Goal: Task Accomplishment & Management: Use online tool/utility

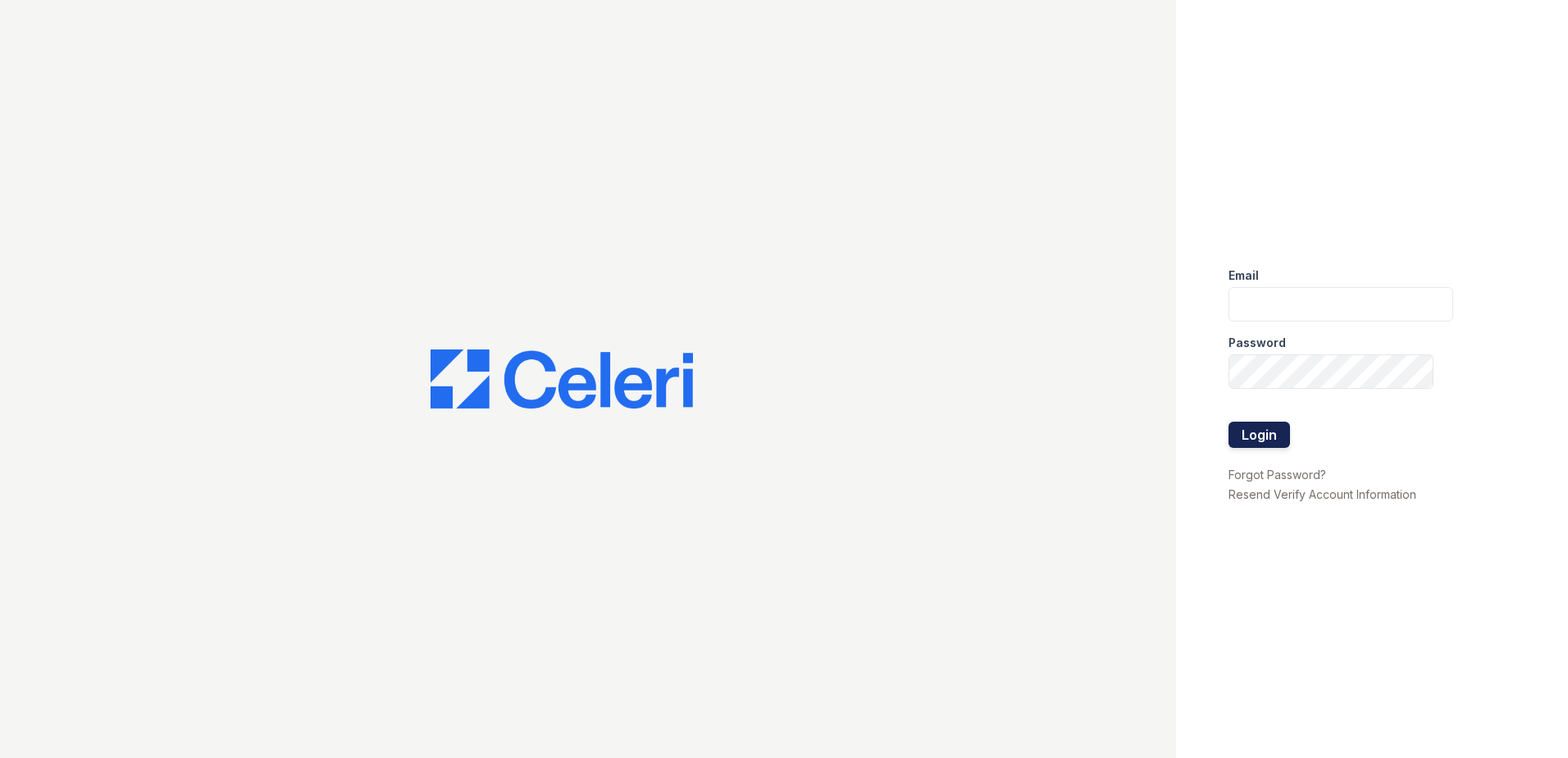
type input "Renewtaunton@trinity-pm.com"
click at [1273, 439] on button "Login" at bounding box center [1259, 435] width 62 height 26
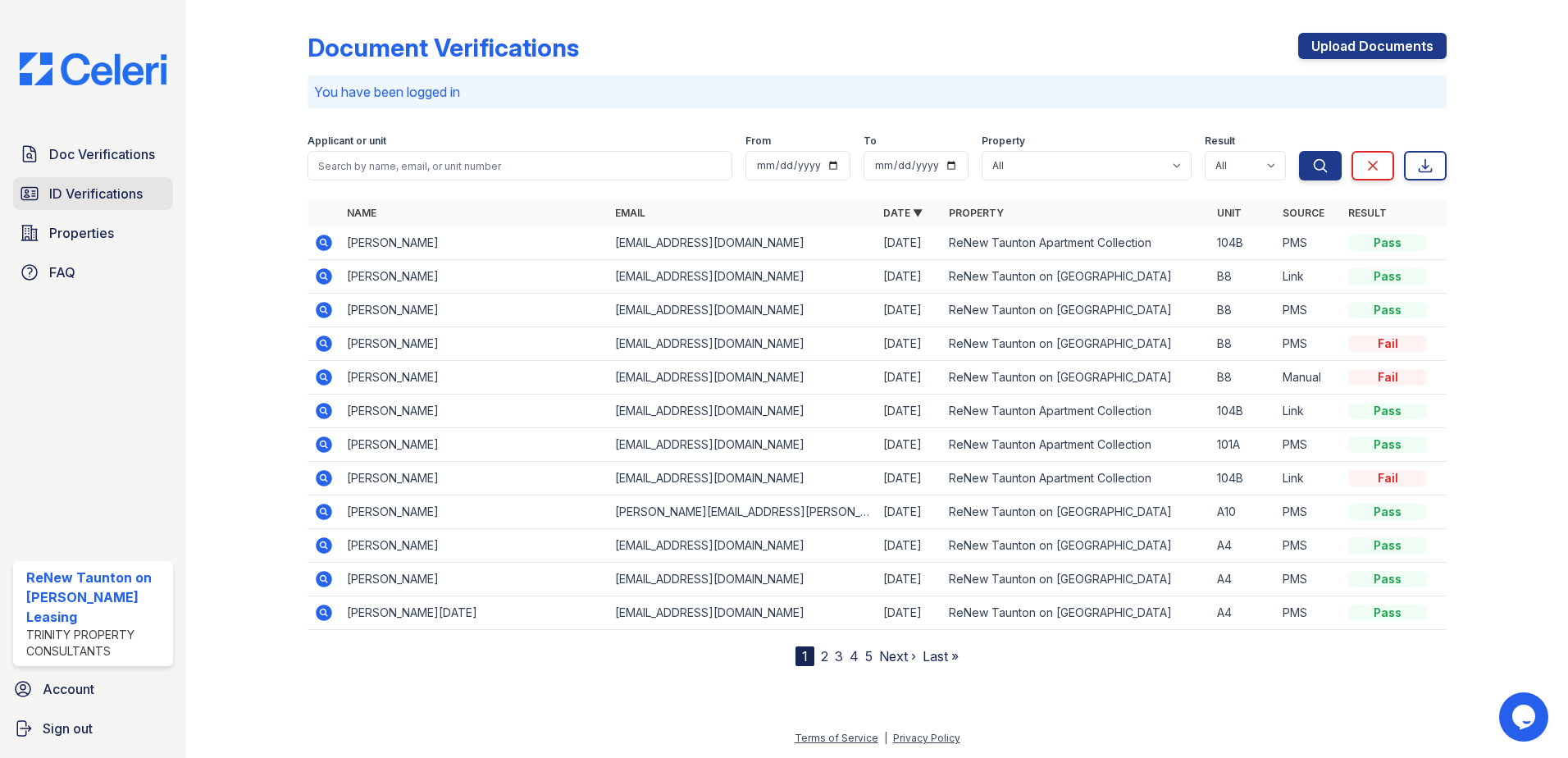
click at [81, 200] on span "ID Verifications" at bounding box center [96, 193] width 94 height 20
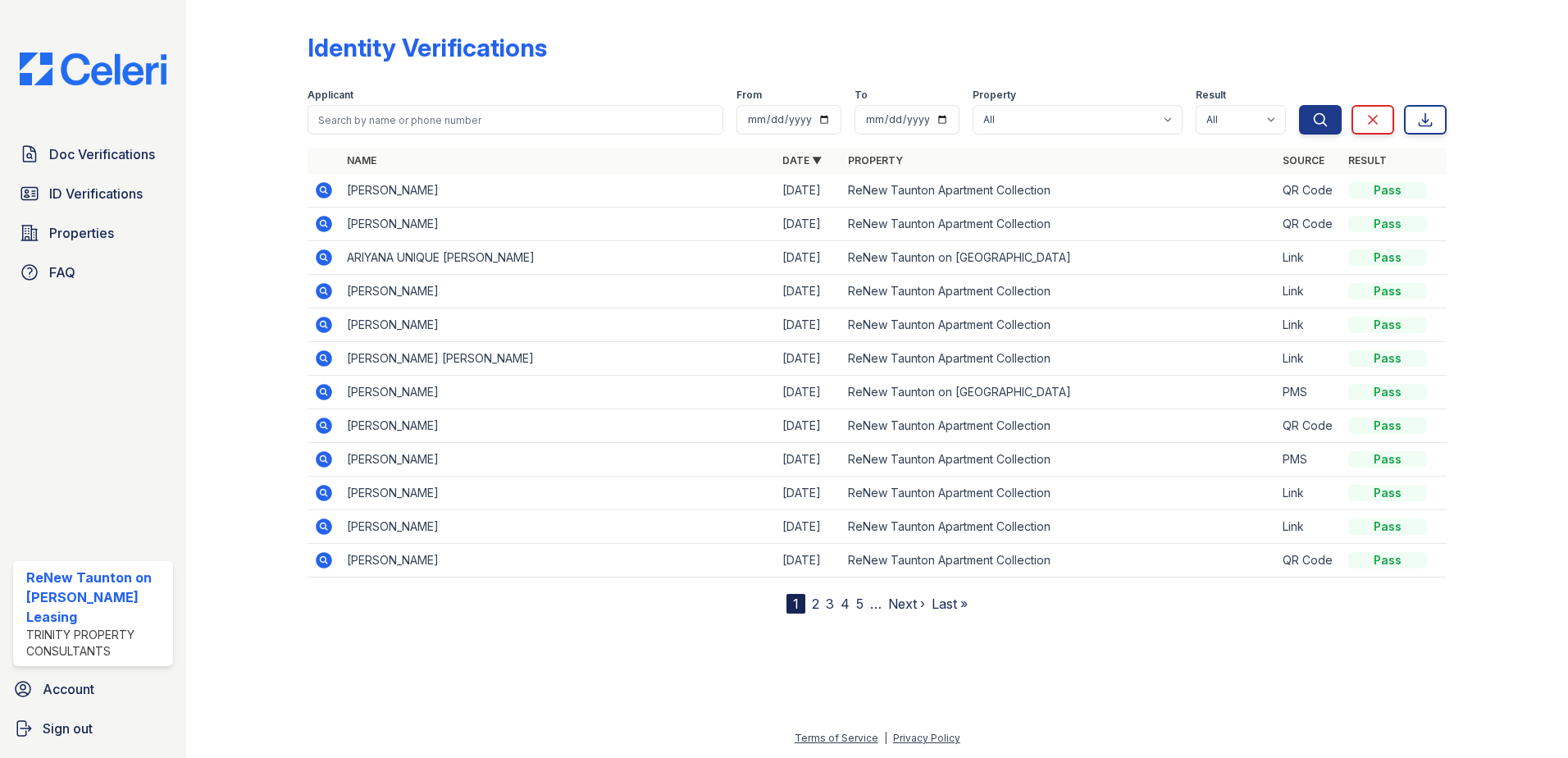
click at [328, 192] on icon at bounding box center [324, 190] width 16 height 16
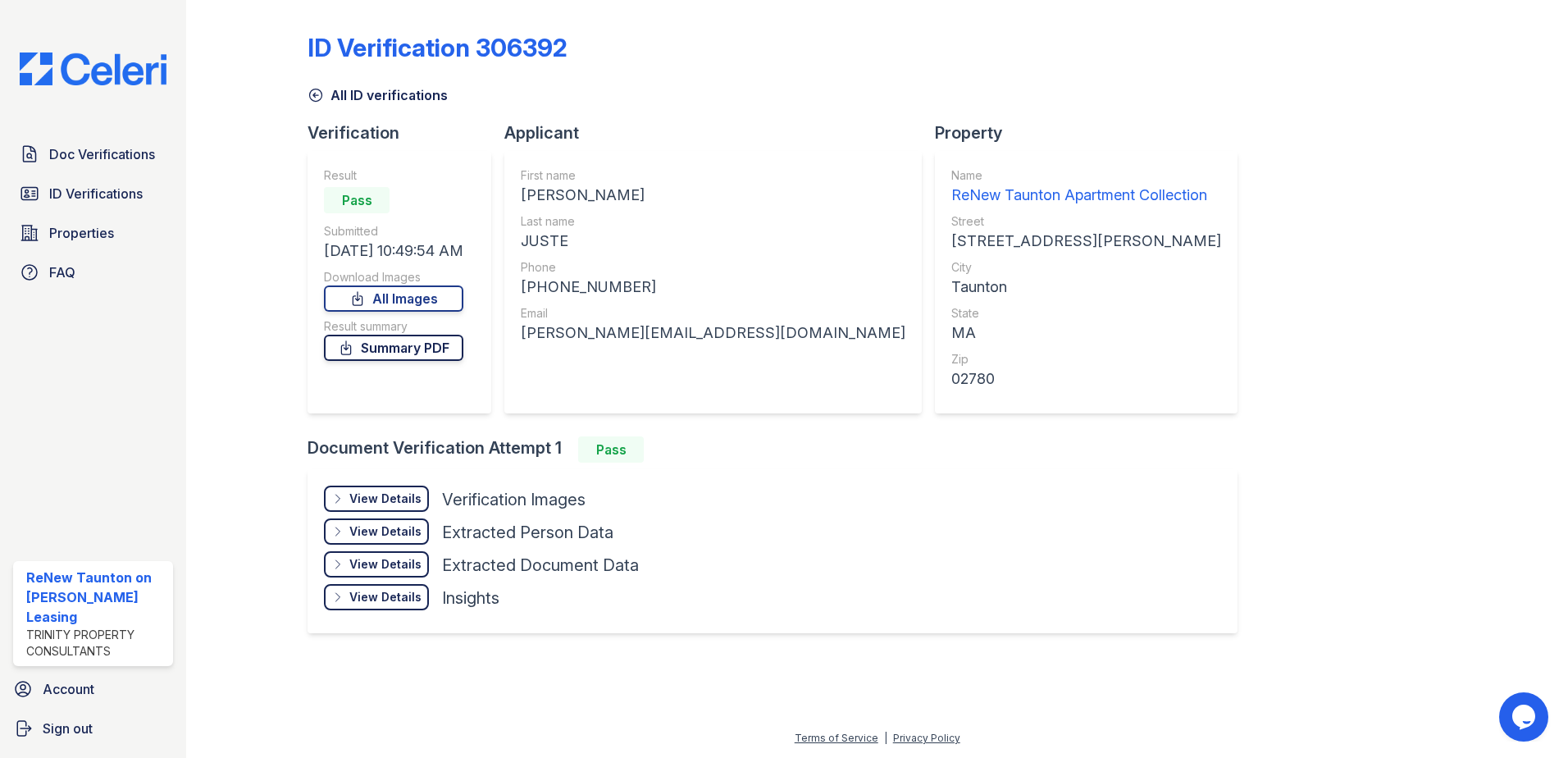
click at [405, 355] on link "Summary PDF" at bounding box center [393, 348] width 139 height 26
click at [357, 297] on link "All Images" at bounding box center [393, 299] width 139 height 26
click at [94, 199] on span "ID Verifications" at bounding box center [96, 193] width 94 height 20
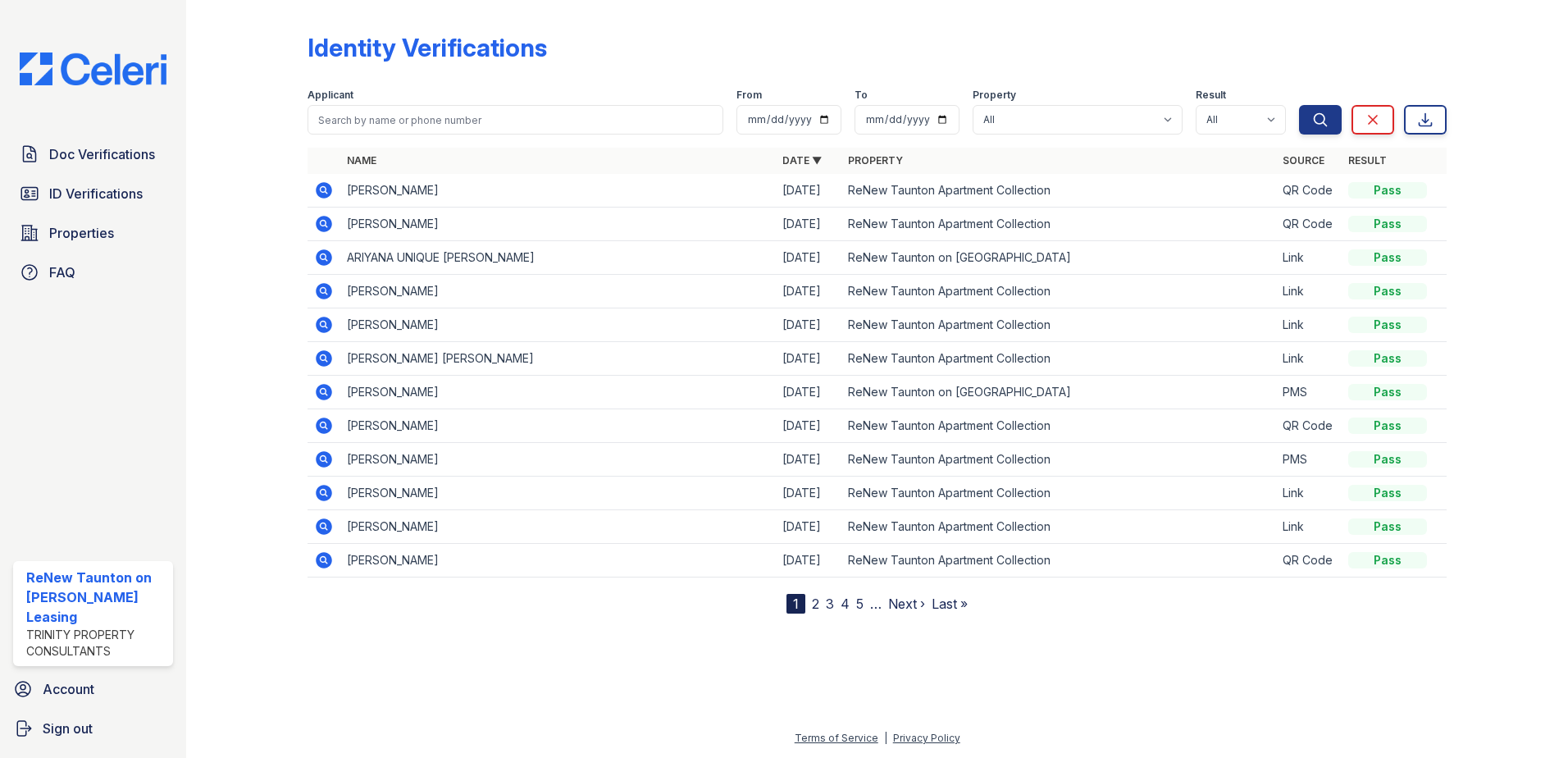
click at [325, 395] on icon at bounding box center [324, 392] width 16 height 16
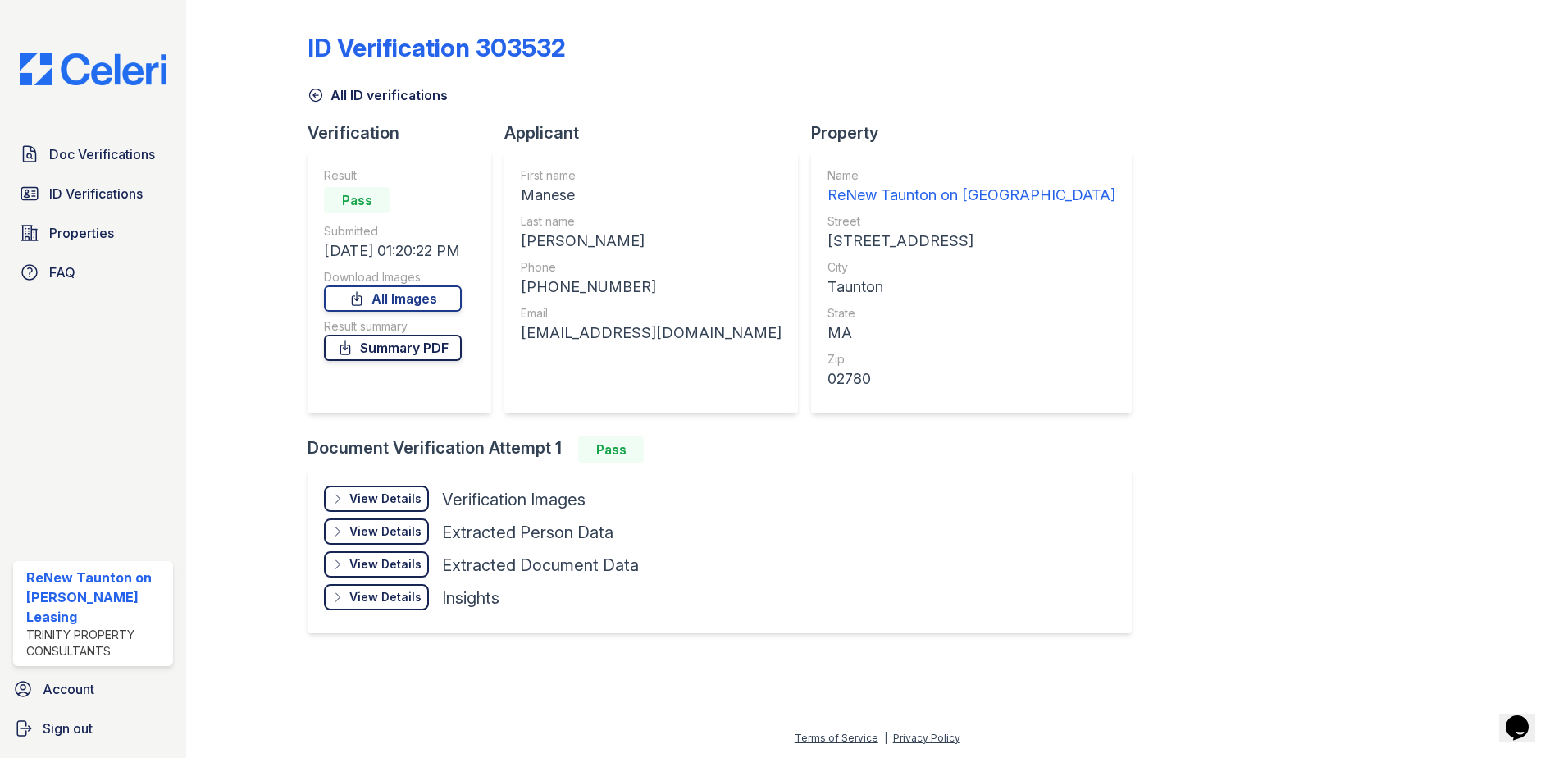
click at [381, 351] on link "Summary PDF" at bounding box center [393, 348] width 137 height 26
click at [419, 290] on link "All Images" at bounding box center [393, 299] width 137 height 26
click at [111, 162] on span "Doc Verifications" at bounding box center [102, 154] width 106 height 20
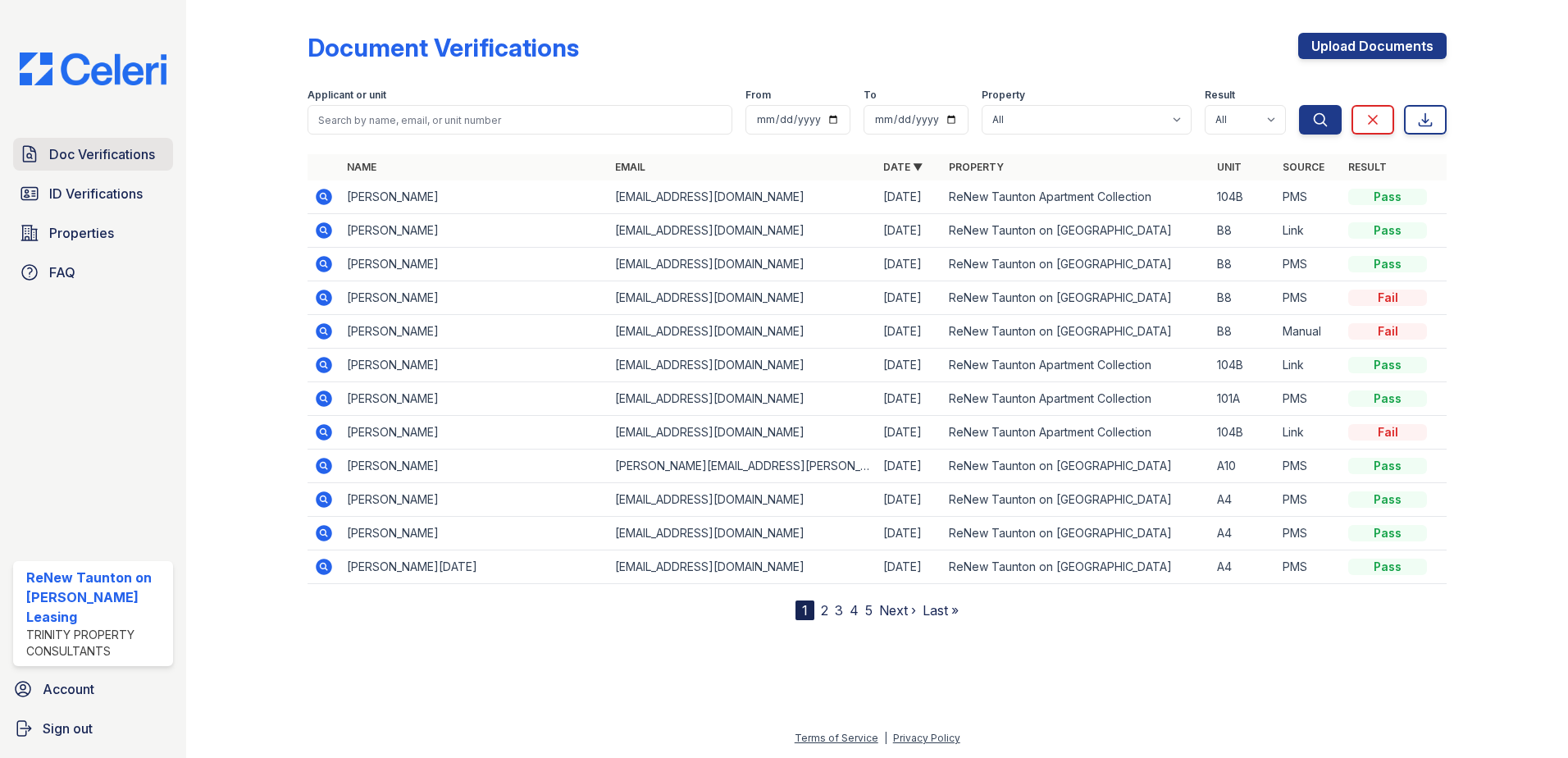
click at [86, 148] on span "Doc Verifications" at bounding box center [102, 154] width 106 height 20
